Goal: Task Accomplishment & Management: Use online tool/utility

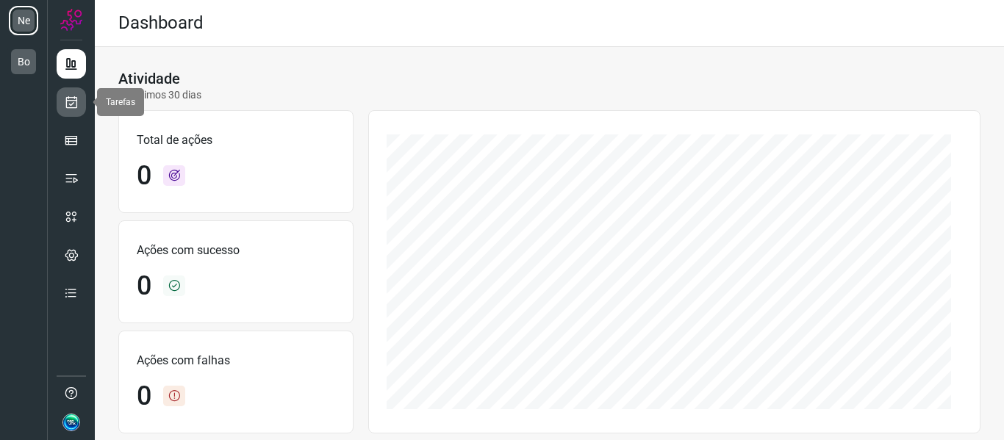
click at [72, 108] on icon at bounding box center [71, 102] width 15 height 15
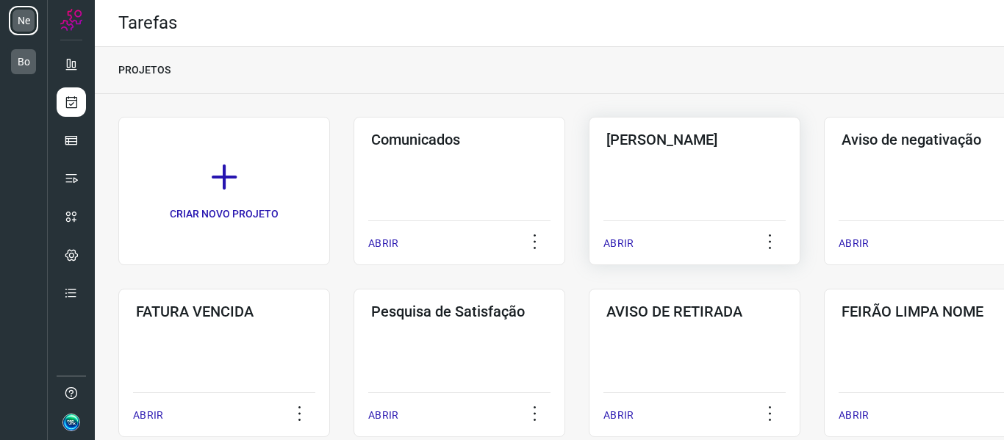
click at [824, 202] on div "Pós Serviço ABRIR" at bounding box center [930, 191] width 212 height 148
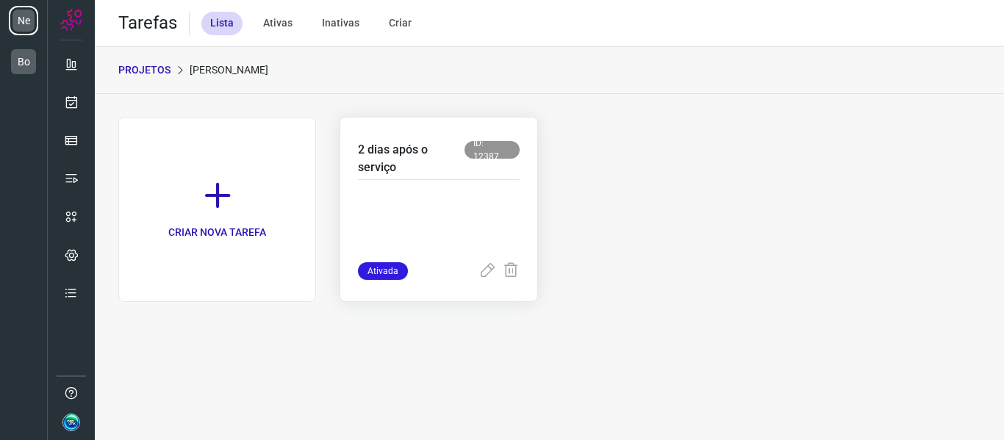
click at [419, 176] on div "2 dias após o serviço ID: 12387" at bounding box center [438, 160] width 161 height 39
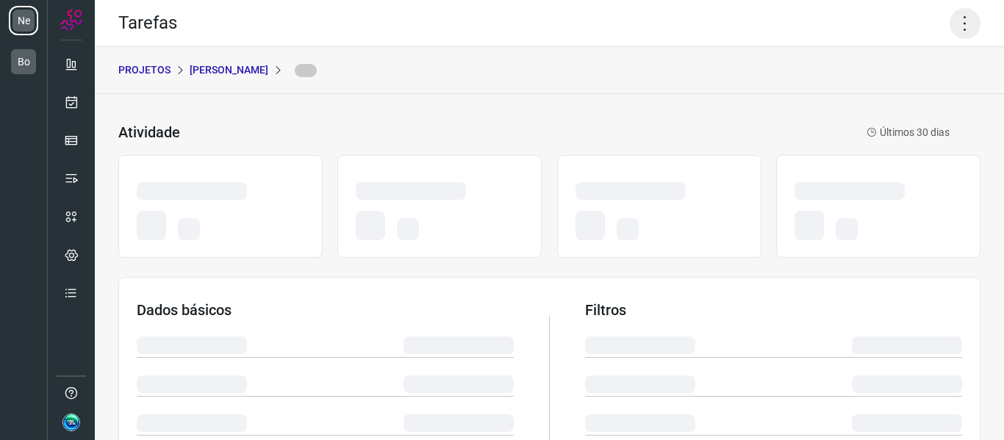
click at [950, 29] on icon at bounding box center [964, 23] width 31 height 31
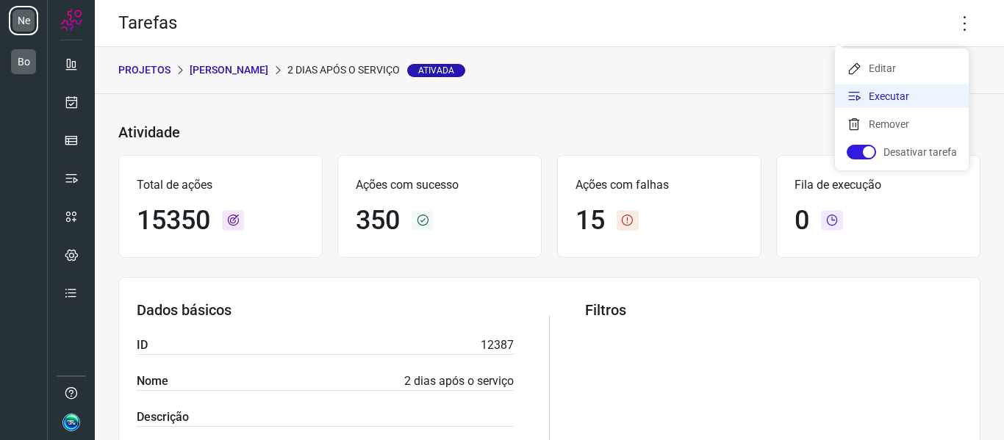
click at [896, 95] on li "Executar" at bounding box center [902, 96] width 134 height 24
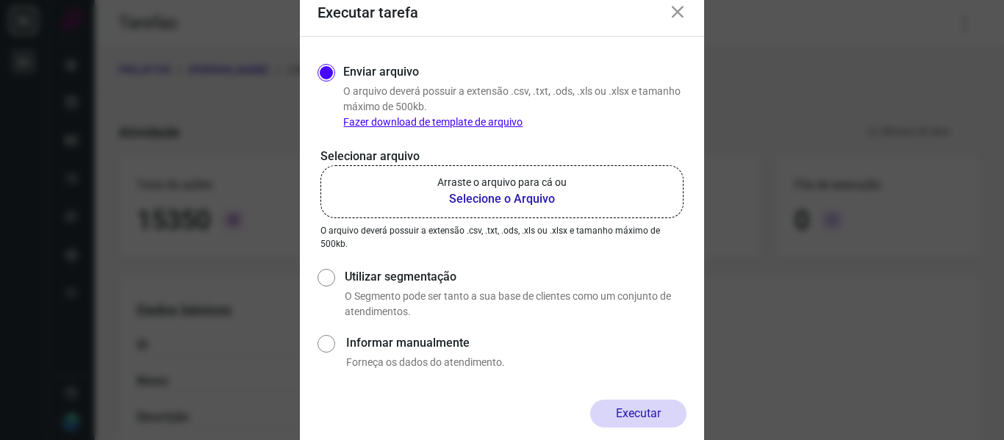
click at [511, 195] on b "Selecione o Arquivo" at bounding box center [501, 199] width 129 height 18
click at [0, 0] on input "Arraste o arquivo para cá ou Selecione o Arquivo" at bounding box center [0, 0] width 0 height 0
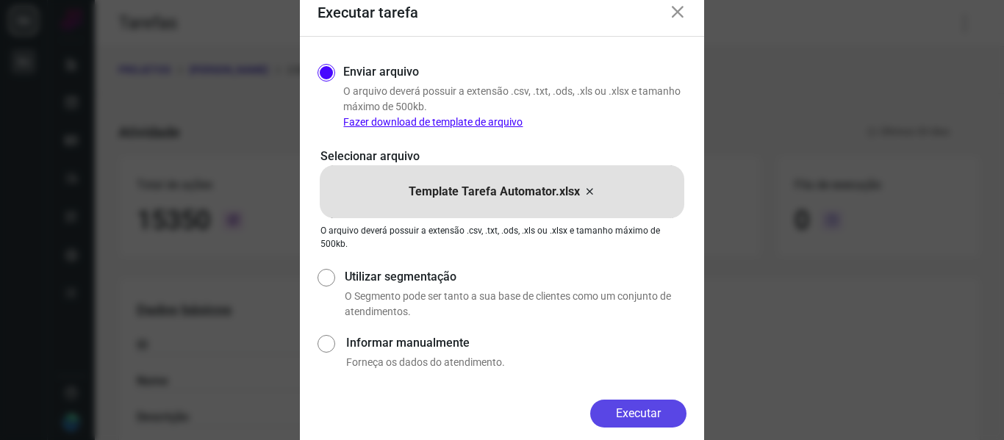
click at [630, 417] on button "Executar" at bounding box center [638, 414] width 96 height 28
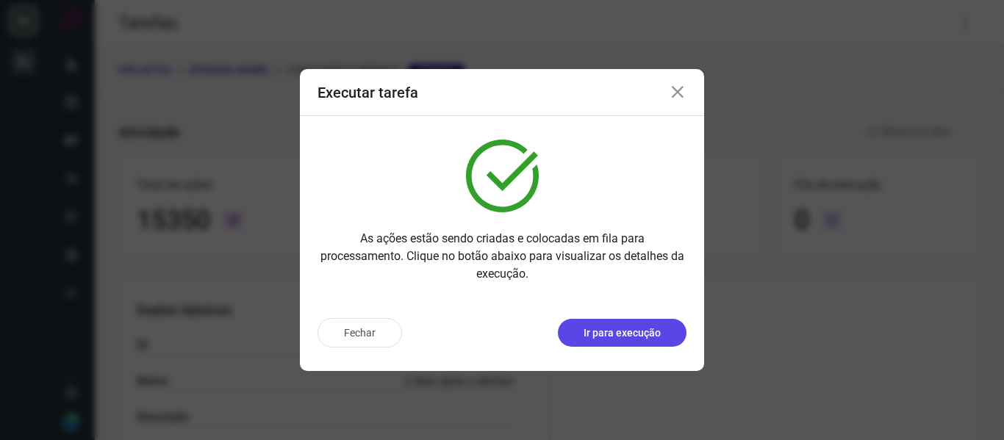
click at [608, 333] on p "Ir para execução" at bounding box center [621, 332] width 77 height 15
